Goal: Task Accomplishment & Management: Manage account settings

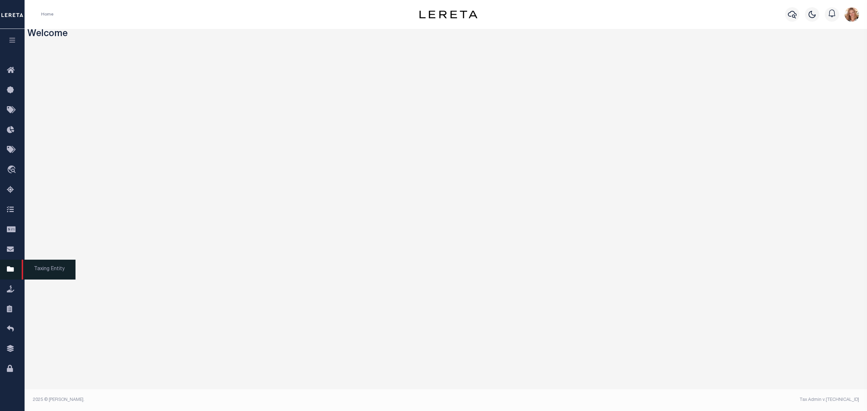
click at [13, 273] on icon at bounding box center [13, 269] width 12 height 9
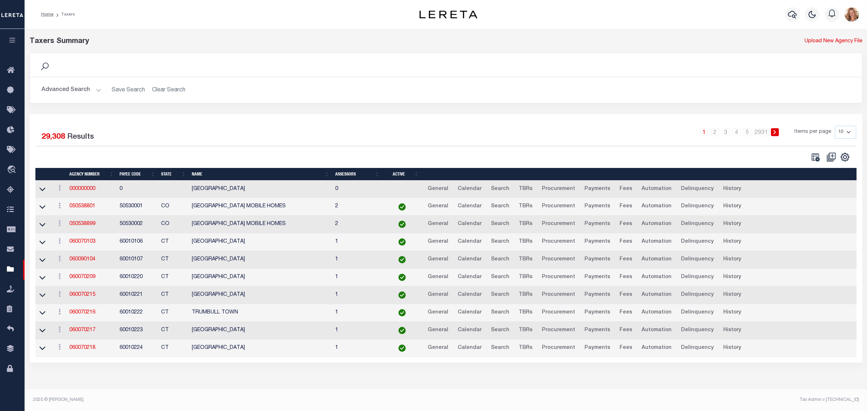
click at [81, 91] on button "Advanced Search" at bounding box center [72, 90] width 60 height 14
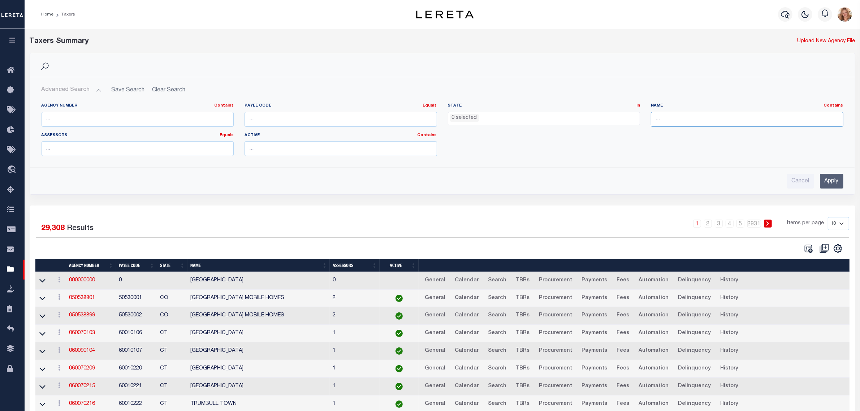
drag, startPoint x: 709, startPoint y: 121, endPoint x: 736, endPoint y: 104, distance: 32.5
click at [709, 121] on input "text" at bounding box center [747, 119] width 193 height 15
type input "erath"
click at [826, 182] on input "Apply" at bounding box center [831, 181] width 23 height 15
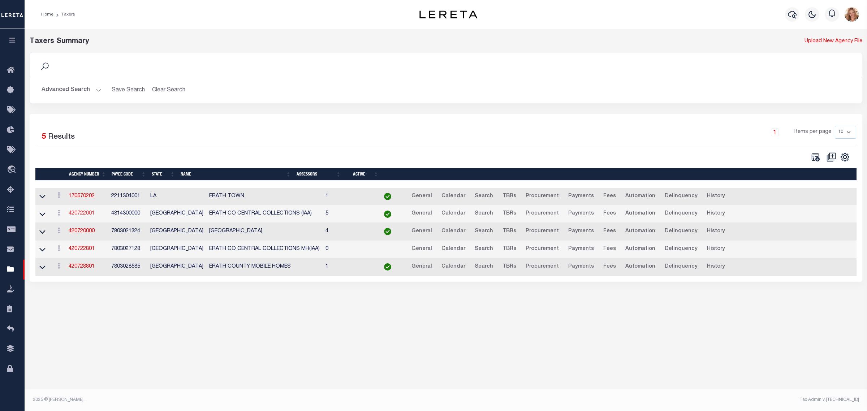
click at [90, 213] on link "420722001" at bounding box center [82, 213] width 26 height 5
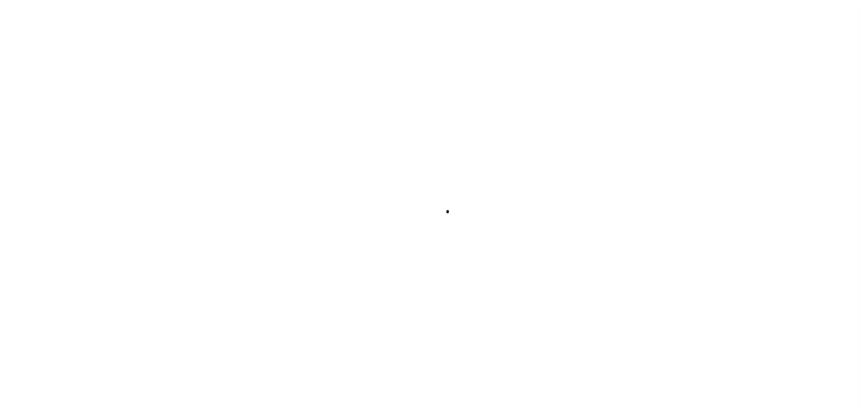
select select
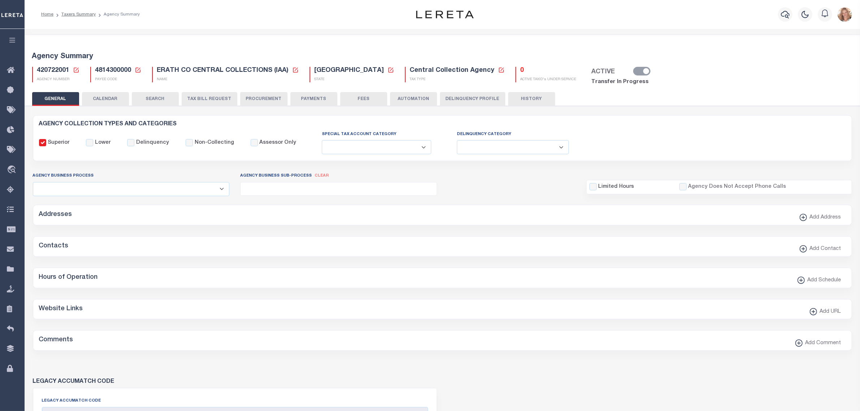
checkbox input "false"
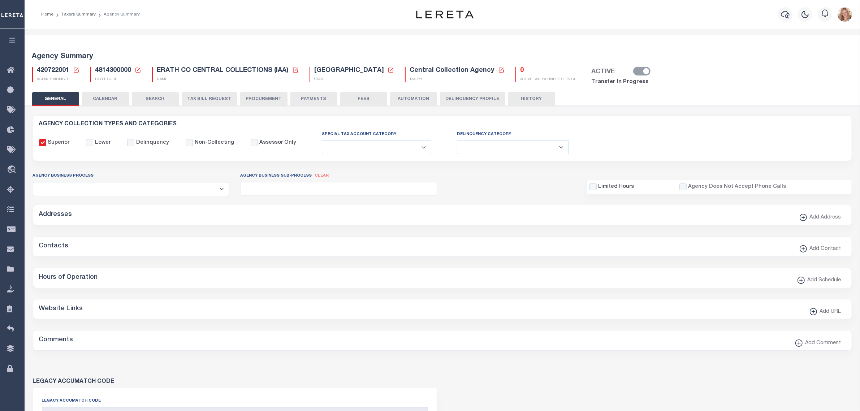
type input "4814300000"
